Goal: Information Seeking & Learning: Learn about a topic

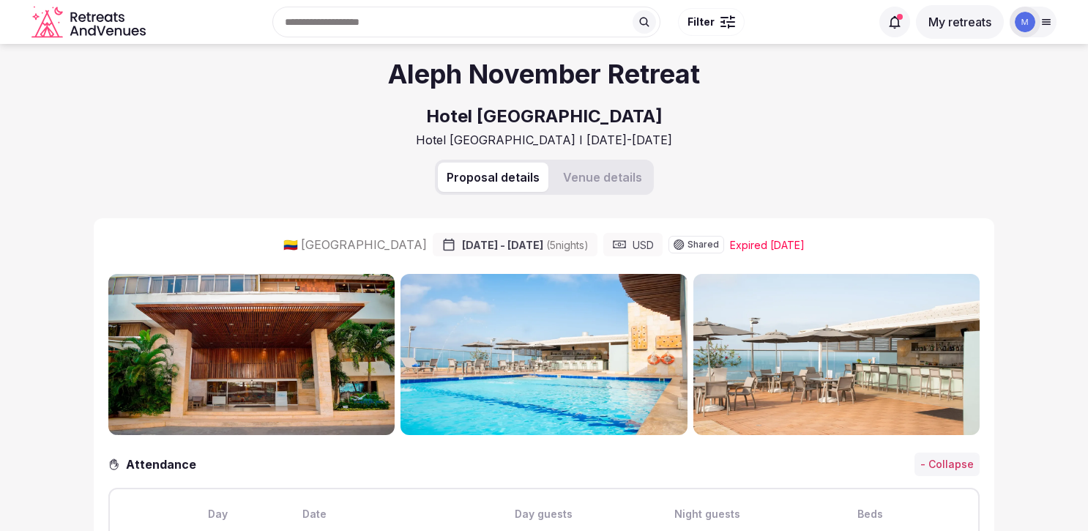
click at [279, 362] on img at bounding box center [251, 354] width 286 height 161
click at [598, 182] on button "Venue details" at bounding box center [602, 177] width 97 height 29
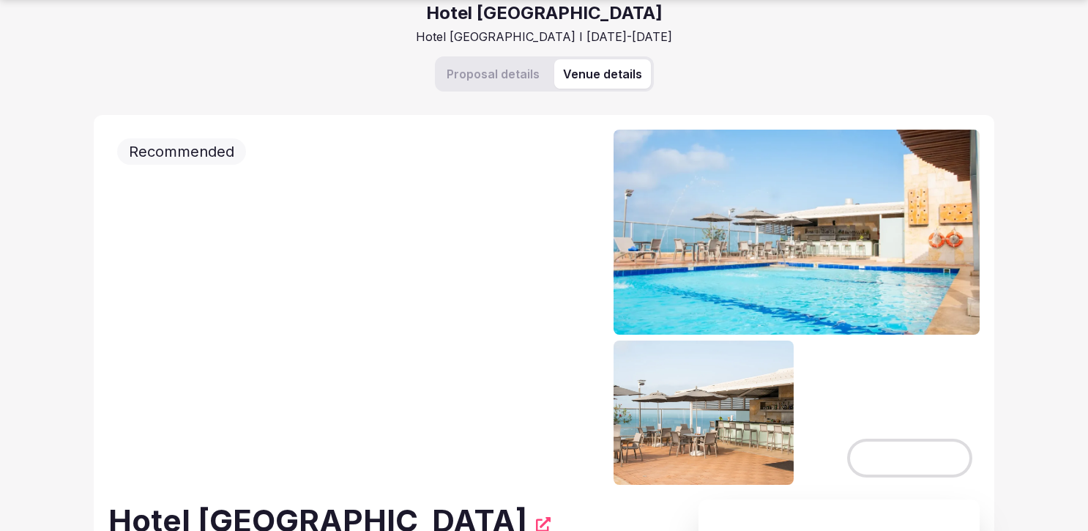
scroll to position [105, 0]
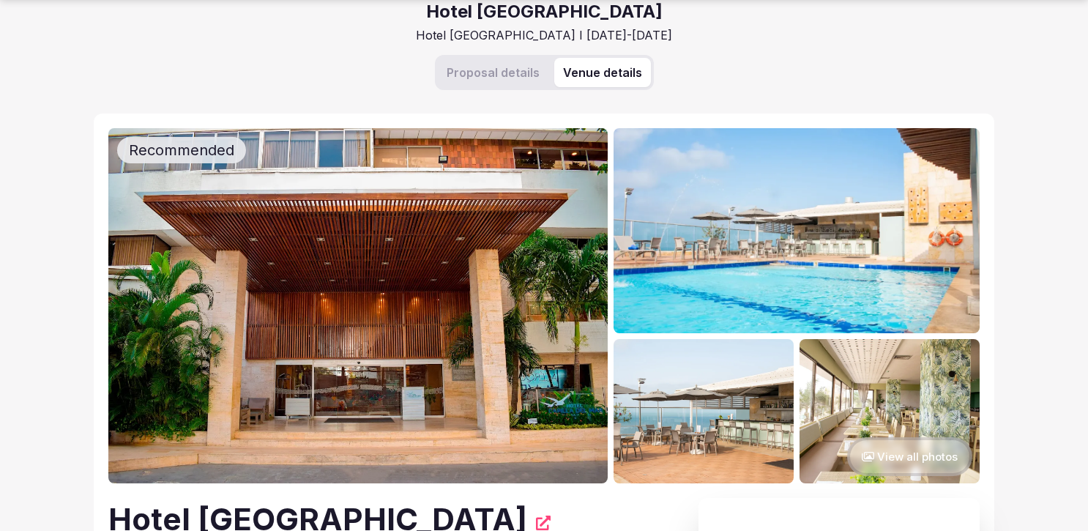
click at [507, 373] on img at bounding box center [357, 305] width 499 height 355
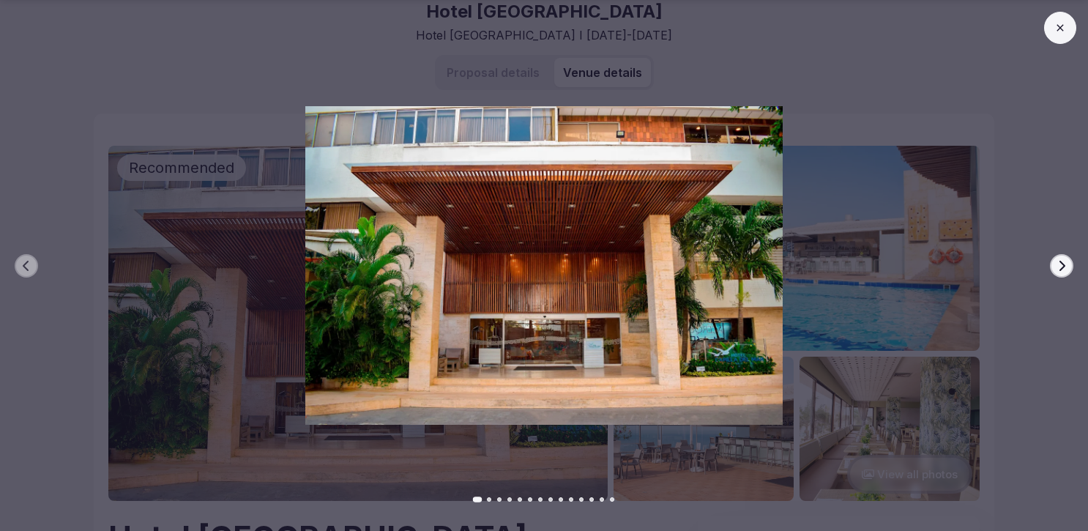
click at [919, 227] on img at bounding box center [543, 265] width 761 height 318
click at [1055, 34] on button at bounding box center [1060, 28] width 32 height 32
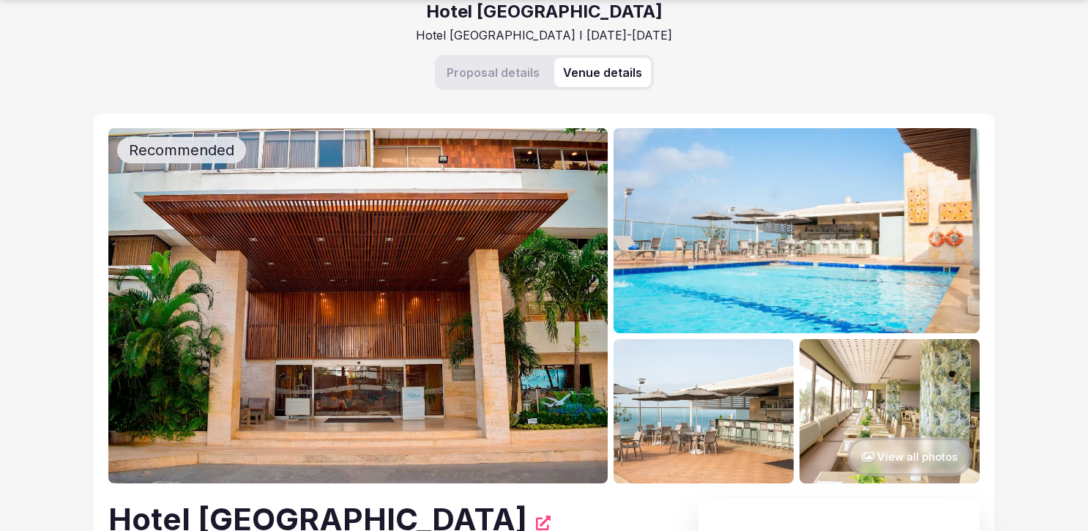
click at [819, 370] on img at bounding box center [889, 411] width 180 height 144
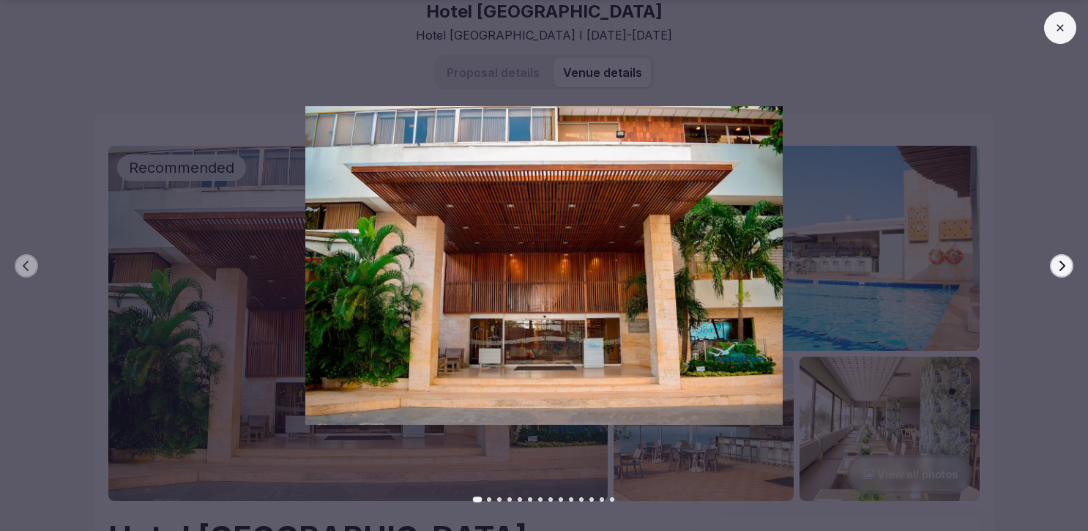
click at [1050, 33] on button at bounding box center [1060, 28] width 32 height 32
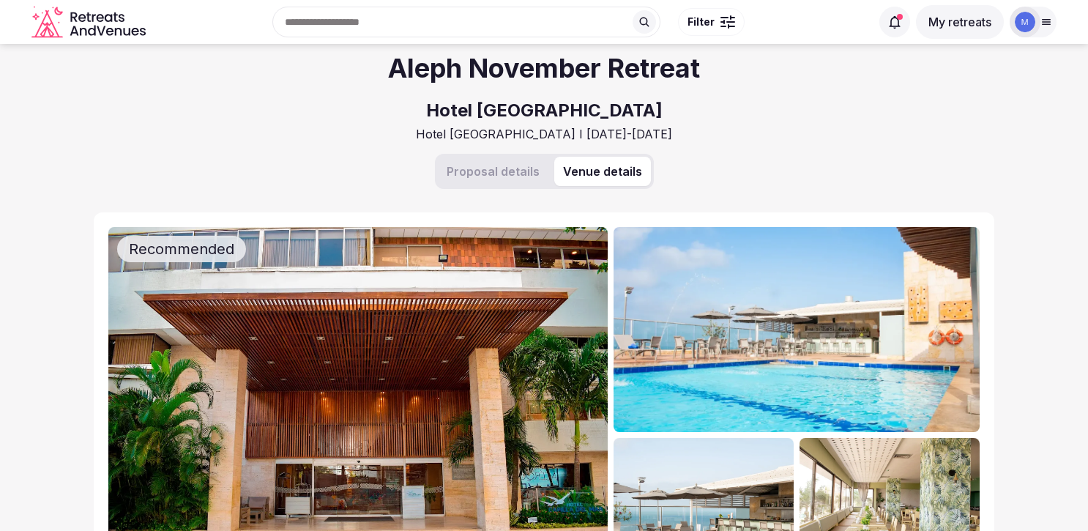
scroll to position [0, 0]
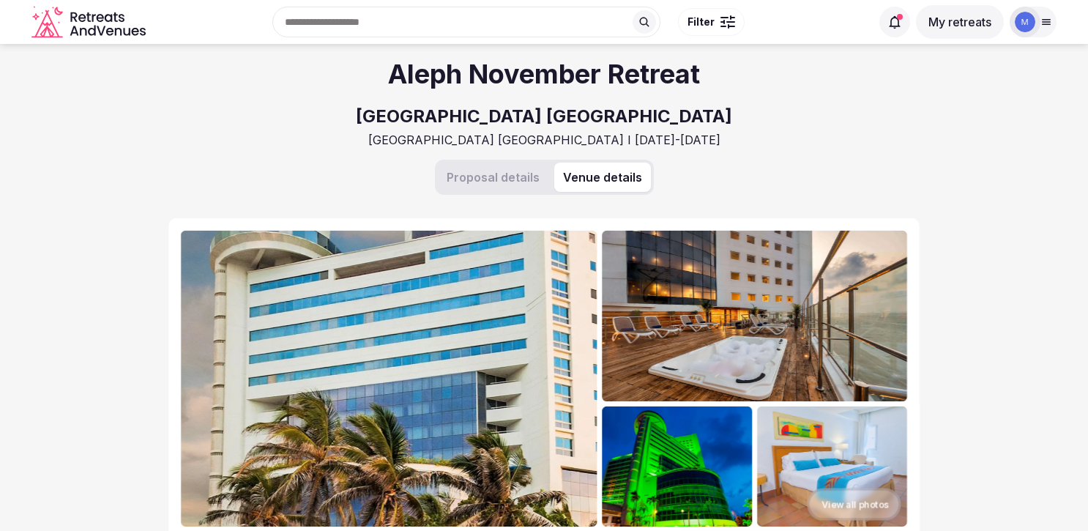
click at [587, 171] on button "Venue details" at bounding box center [602, 177] width 97 height 29
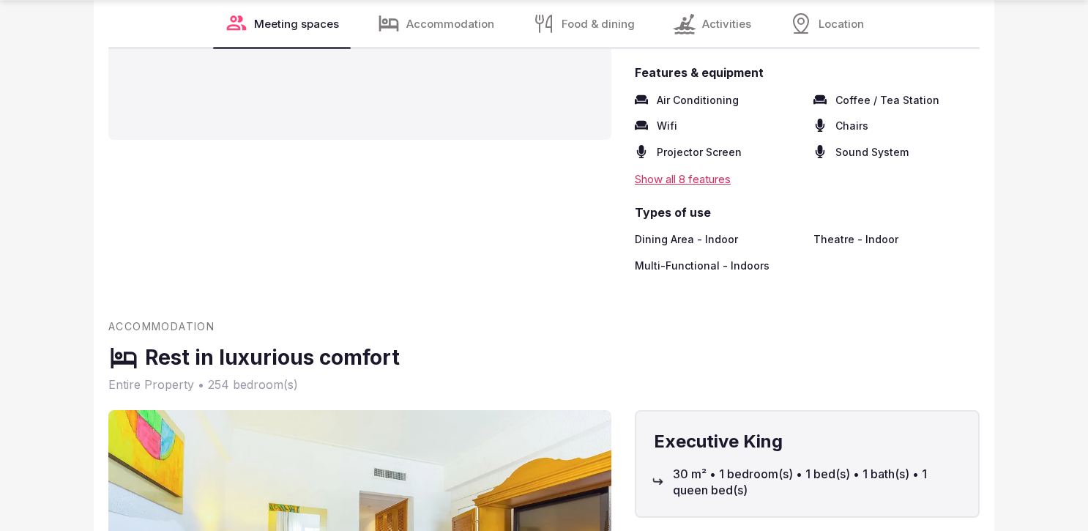
scroll to position [1952, 0]
